Goal: Communication & Community: Share content

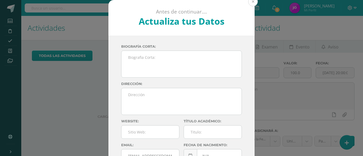
click at [250, 0] on button at bounding box center [253, 2] width 10 height 10
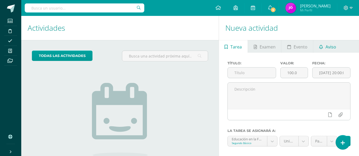
click at [328, 48] on span "Aviso" at bounding box center [330, 47] width 11 height 13
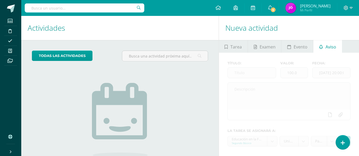
scroll to position [48, 0]
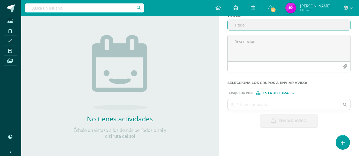
click at [283, 93] on span "Estructura" at bounding box center [275, 93] width 26 height 3
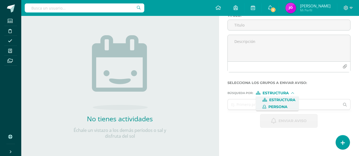
click at [282, 106] on span "Persona" at bounding box center [277, 107] width 19 height 3
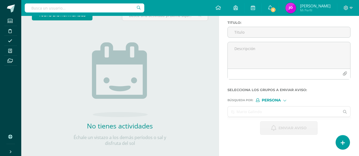
click at [297, 115] on input "text" at bounding box center [284, 112] width 112 height 10
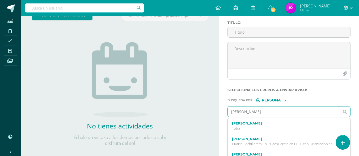
type input "[PERSON_NAME]"
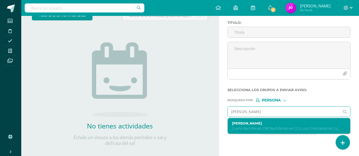
click at [285, 122] on label "[PERSON_NAME]" at bounding box center [286, 124] width 109 height 4
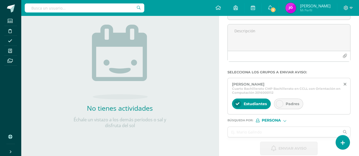
scroll to position [66, 0]
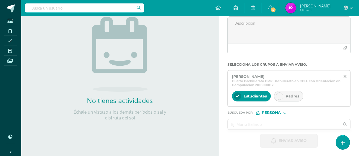
click at [277, 123] on input "text" at bounding box center [284, 124] width 112 height 10
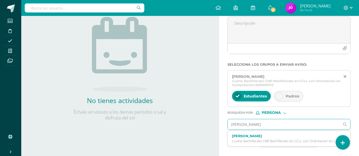
type input "[PERSON_NAME]"
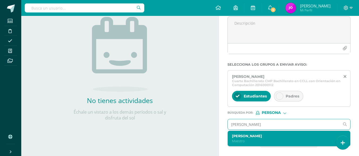
click at [271, 134] on label "[PERSON_NAME]" at bounding box center [286, 136] width 109 height 4
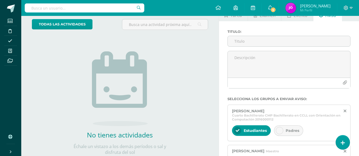
scroll to position [32, 0]
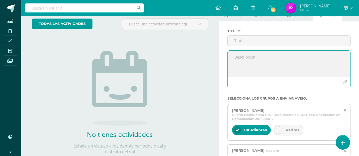
paste textarea "Loremi dolors, Ametcon: Adipiscin el sedd eiusm te Incididu, utlabor etd magnaa…"
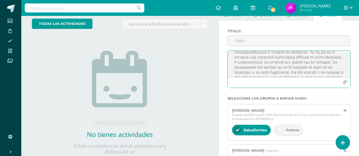
scroll to position [0, 0]
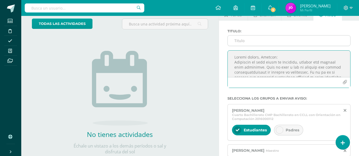
type textarea "Loremi dolors, Ametcon: Adipiscin el sedd eiusm te Incididu, utlabor etd magnaa…"
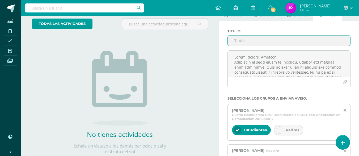
click at [274, 45] on input "Titulo :" at bounding box center [289, 41] width 122 height 10
type input "c"
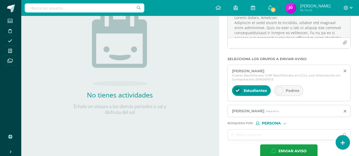
scroll to position [82, 0]
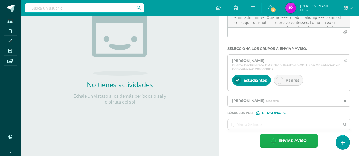
type input "Clase de religión"
click at [288, 140] on span "Enviar aviso" at bounding box center [292, 141] width 28 height 13
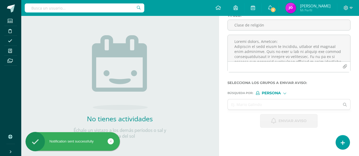
scroll to position [48, 0]
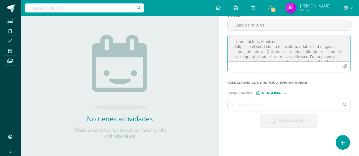
paste textarea "un gusto saludarle. Le agradecería pasar por Pastoral el día que venga a recoge…"
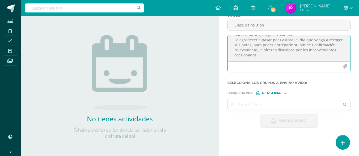
type textarea "Buenas tardes, un gusto saludarle. Le agradecería pasar por Pastoral el día que…"
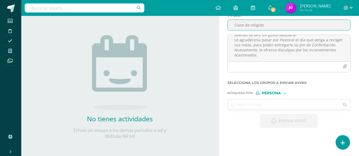
paste input "Entrega de pin de Confirmación"
type input "Entrega de pin de Confirmación"
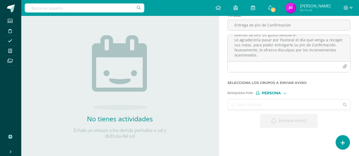
click at [247, 105] on input "text" at bounding box center [284, 105] width 112 height 10
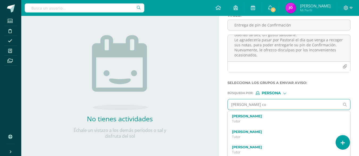
type input "[PERSON_NAME][DEMOGRAPHIC_DATA] con"
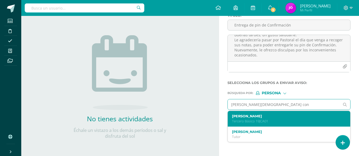
click at [253, 117] on label "[PERSON_NAME]" at bounding box center [286, 116] width 109 height 4
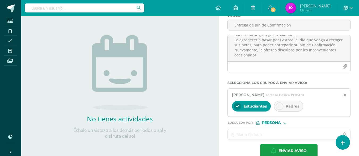
click at [251, 134] on input "text" at bounding box center [284, 135] width 112 height 10
click at [279, 107] on icon at bounding box center [279, 107] width 4 height 4
click at [255, 135] on input "text" at bounding box center [284, 135] width 112 height 10
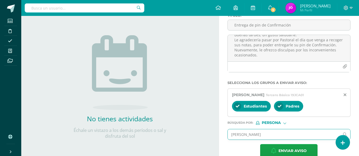
type input "[PERSON_NAME]"
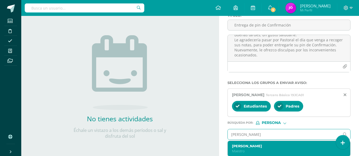
click at [254, 147] on label "[PERSON_NAME]" at bounding box center [286, 146] width 109 height 4
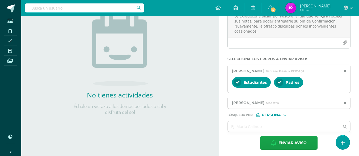
scroll to position [74, 0]
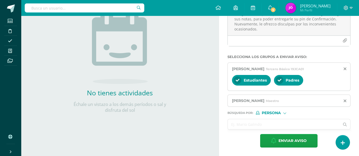
click at [262, 123] on input "text" at bounding box center [284, 124] width 112 height 10
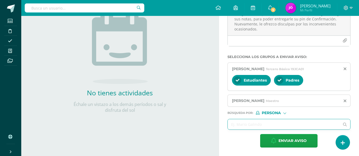
click at [262, 123] on input "text" at bounding box center [284, 124] width 112 height 10
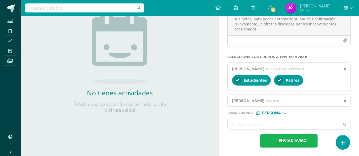
click at [288, 140] on span "Enviar aviso" at bounding box center [292, 141] width 28 height 13
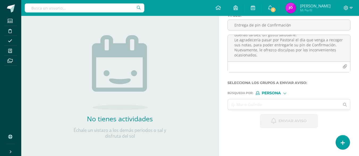
scroll to position [0, 0]
